Goal: Find specific page/section: Find specific page/section

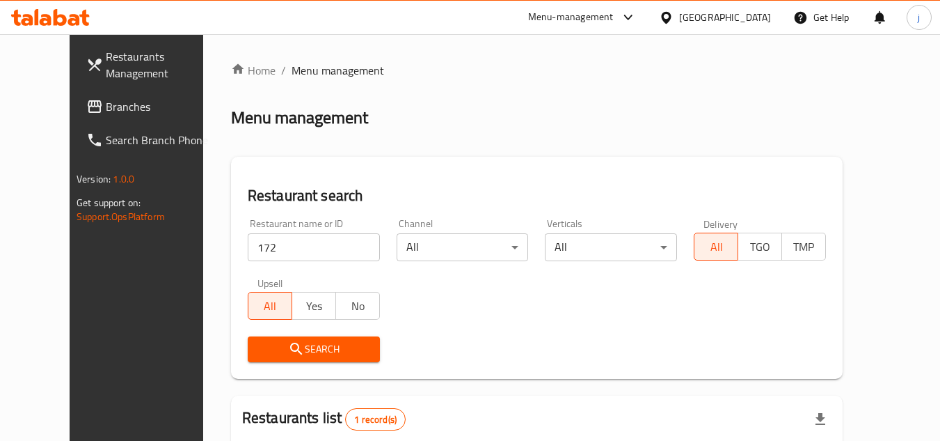
scroll to position [168, 0]
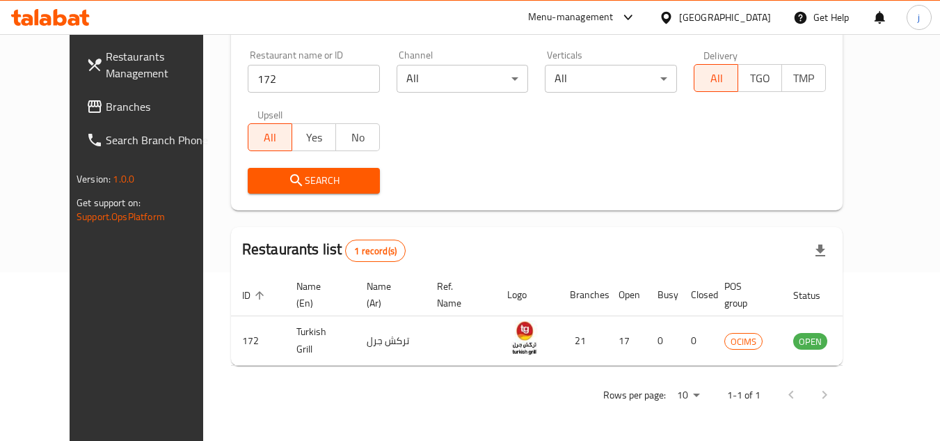
click at [106, 106] on span "Branches" at bounding box center [161, 106] width 110 height 17
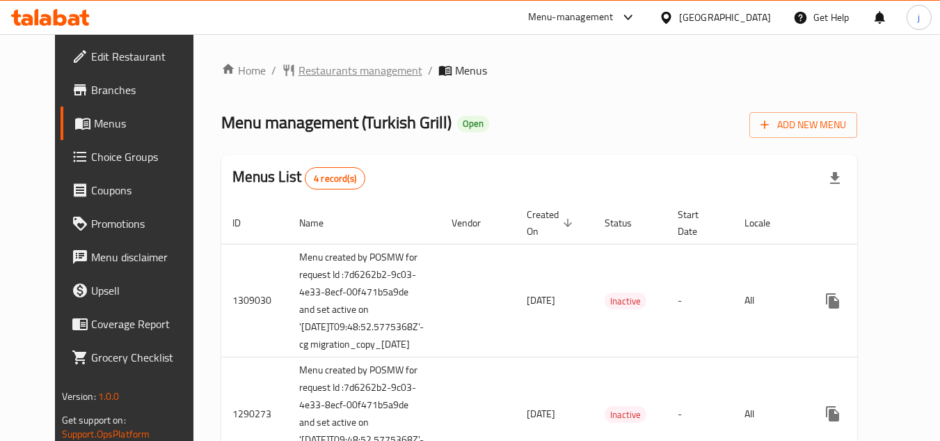
click at [320, 68] on span "Restaurants management" at bounding box center [361, 70] width 124 height 17
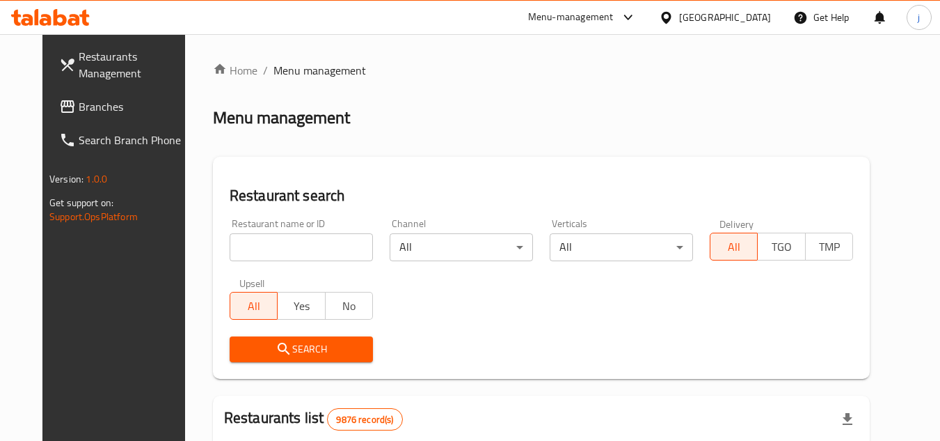
click at [309, 259] on input "search" at bounding box center [301, 247] width 143 height 28
paste input "172"
type input "172"
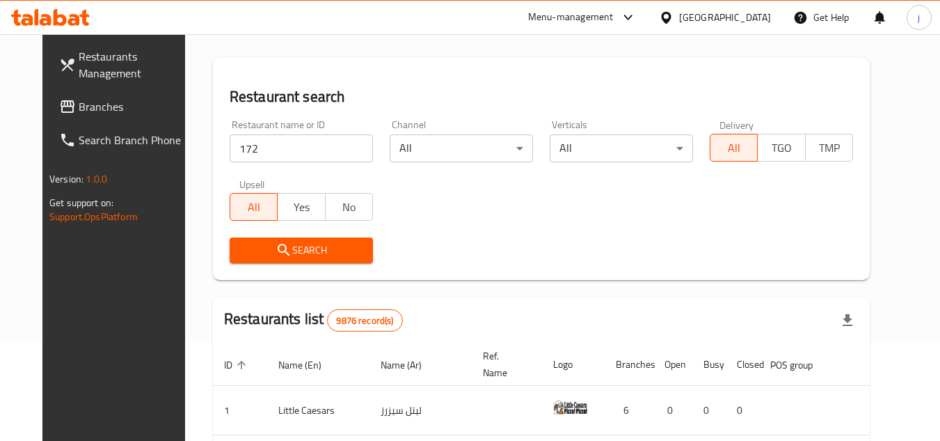
scroll to position [209, 0]
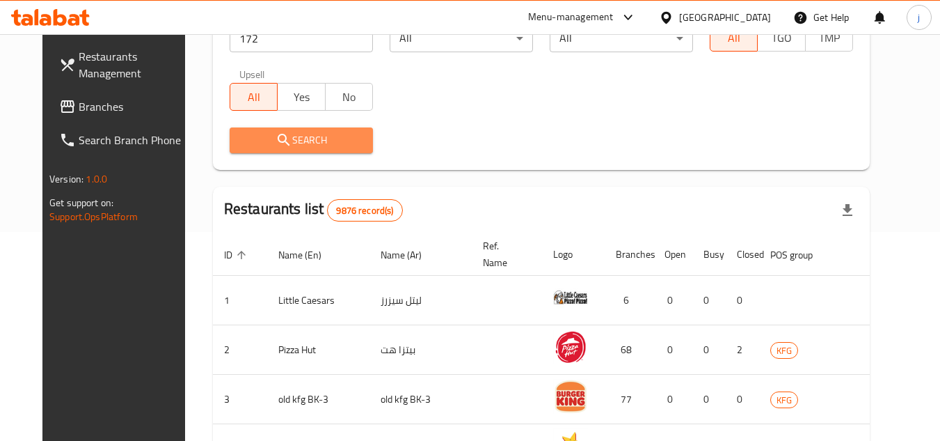
click at [289, 136] on span "Search" at bounding box center [301, 140] width 121 height 17
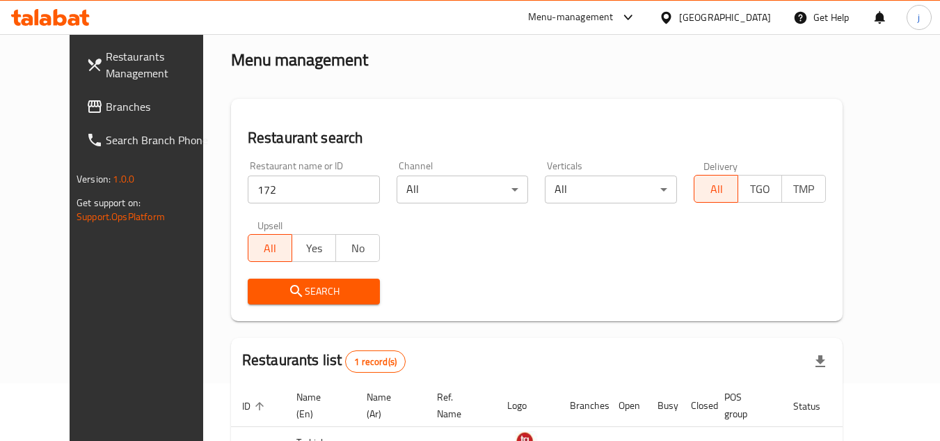
scroll to position [139, 0]
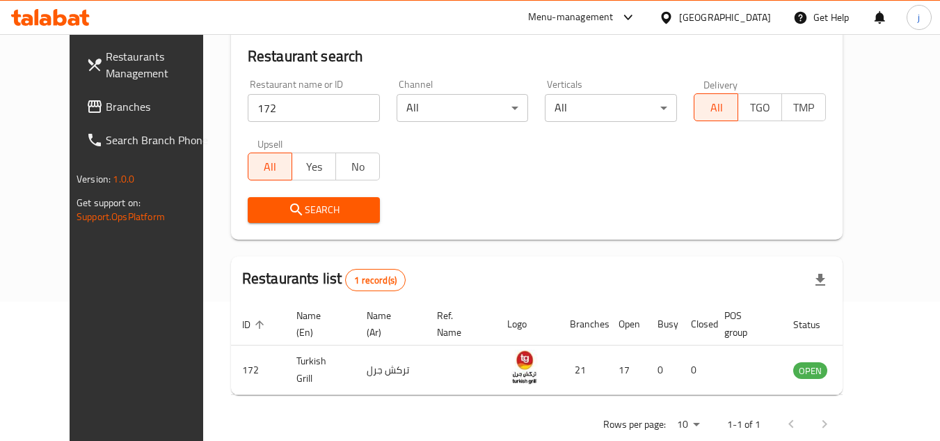
click at [309, 214] on span "Search" at bounding box center [314, 209] width 110 height 17
